Goal: Task Accomplishment & Management: Manage account settings

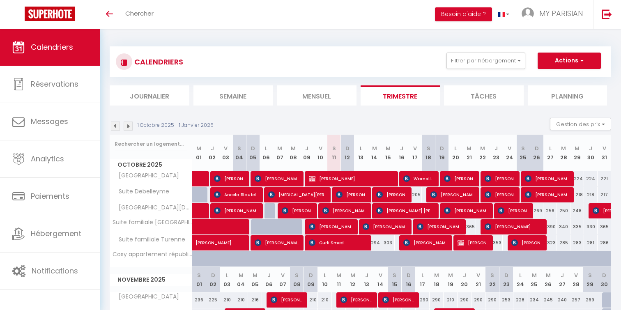
scroll to position [41, 0]
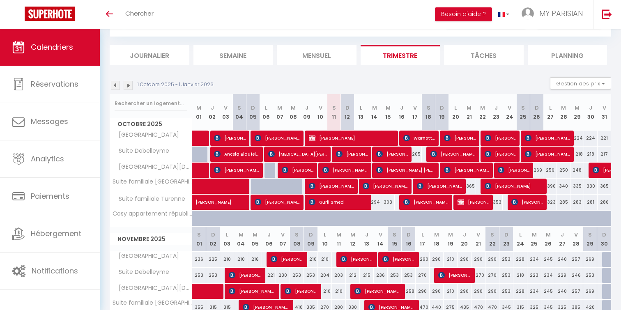
click at [578, 187] on div "335" at bounding box center [578, 186] width 14 height 15
type input "335"
select select "1"
type input "Mer 29 Octobre 2025"
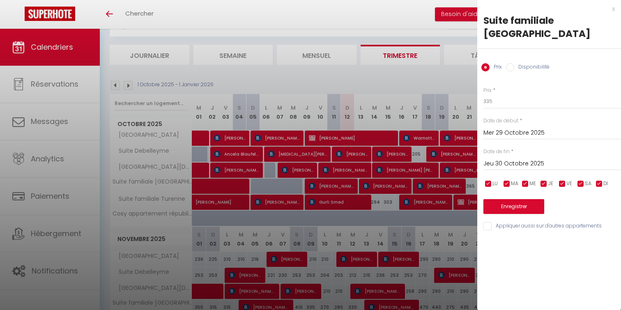
click at [531, 165] on input "Jeu 30 Octobre 2025" at bounding box center [552, 164] width 138 height 11
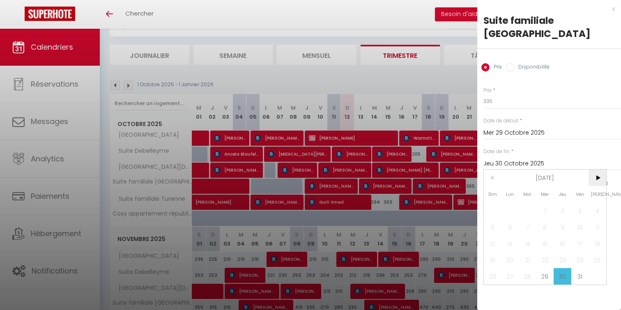
click at [598, 177] on span ">" at bounding box center [598, 178] width 18 height 16
click at [598, 208] on span "1" at bounding box center [598, 211] width 18 height 16
type input "[DATE]"
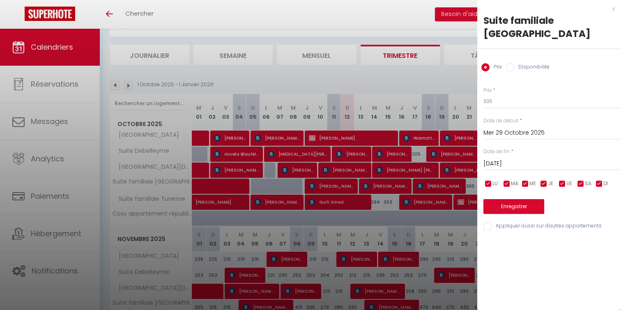
click at [510, 66] on input "Disponibilité" at bounding box center [510, 67] width 8 height 8
radio input "true"
radio input "false"
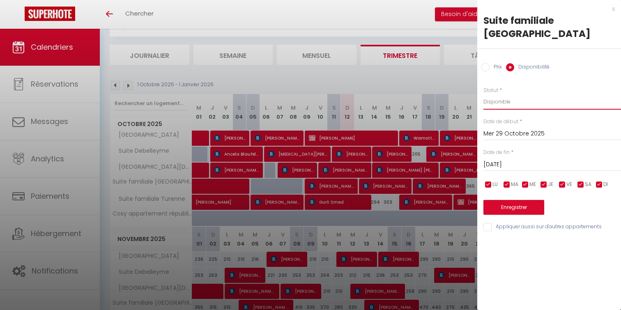
click at [502, 101] on select "Disponible Indisponible" at bounding box center [552, 102] width 138 height 16
select select "0"
click at [483, 94] on select "Disponible Indisponible" at bounding box center [552, 102] width 138 height 16
click at [504, 203] on button "Enregistrer" at bounding box center [513, 207] width 61 height 15
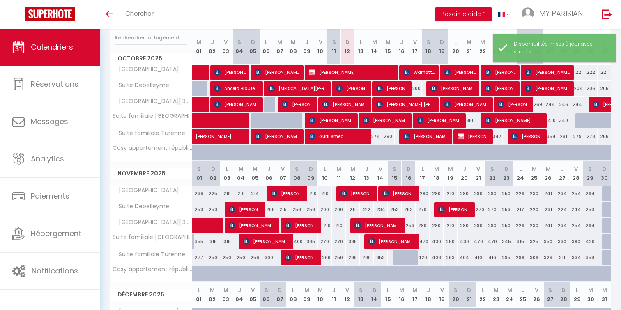
scroll to position [112, 0]
